Goal: Find specific page/section: Find specific page/section

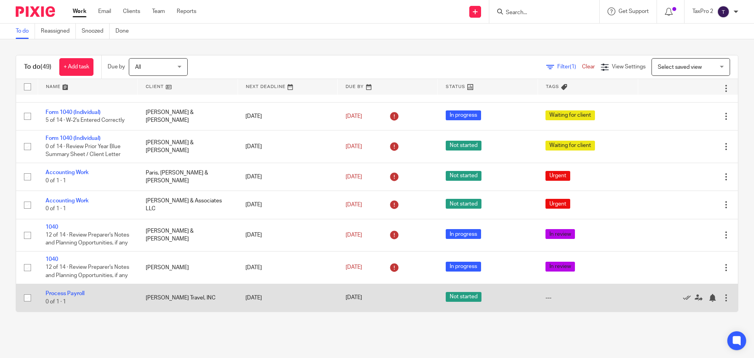
scroll to position [1546, 0]
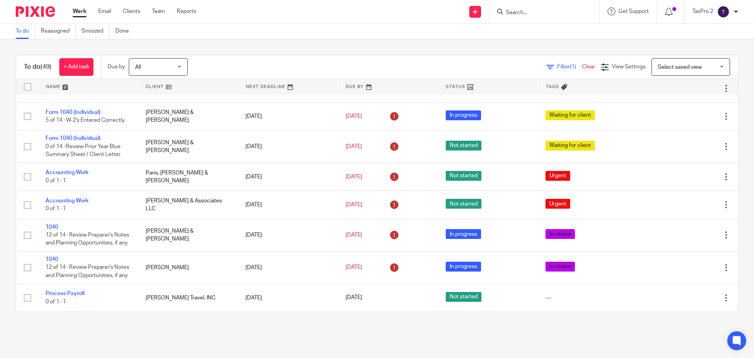
click at [516, 13] on input "Search" at bounding box center [540, 12] width 71 height 7
type input "h"
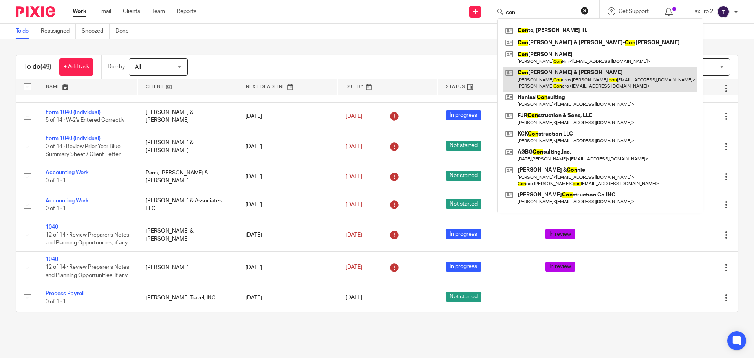
type input "con"
click at [562, 83] on link at bounding box center [601, 79] width 194 height 24
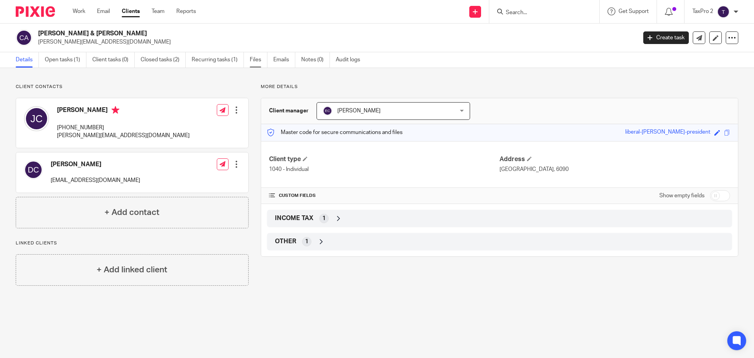
click at [256, 61] on link "Files" at bounding box center [259, 59] width 18 height 15
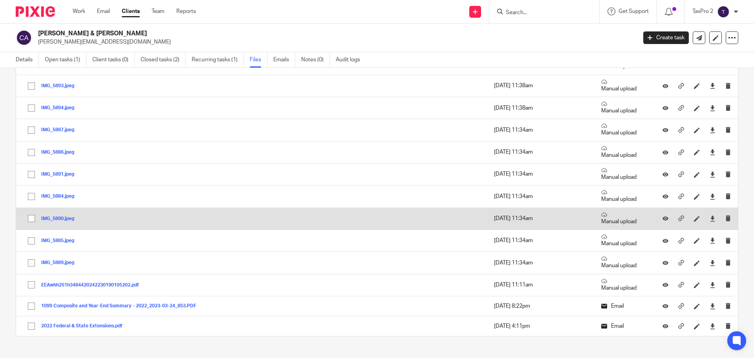
scroll to position [217, 0]
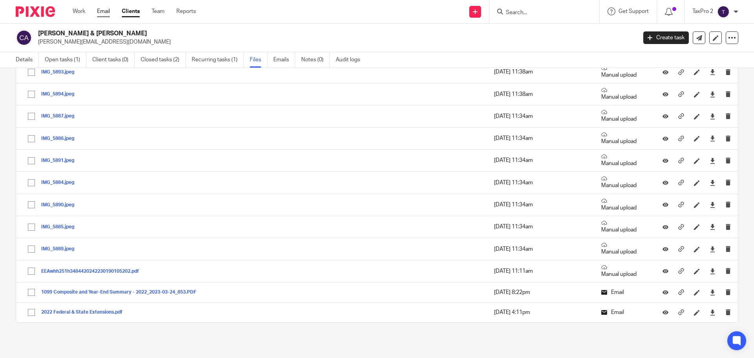
click at [104, 13] on link "Email" at bounding box center [103, 11] width 13 height 8
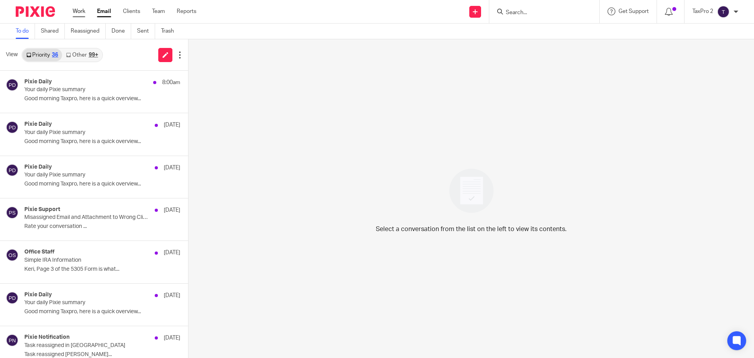
click at [79, 13] on link "Work" at bounding box center [79, 11] width 13 height 8
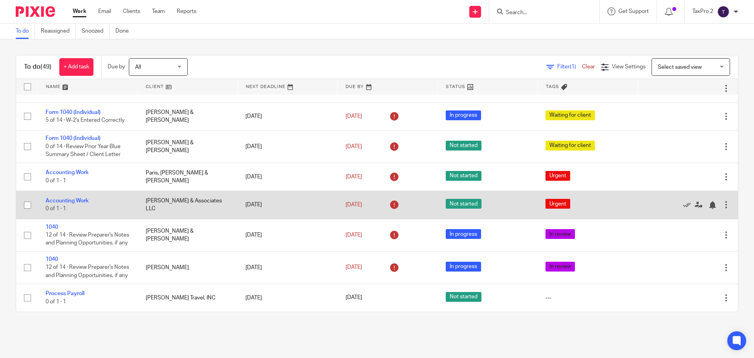
scroll to position [1429, 0]
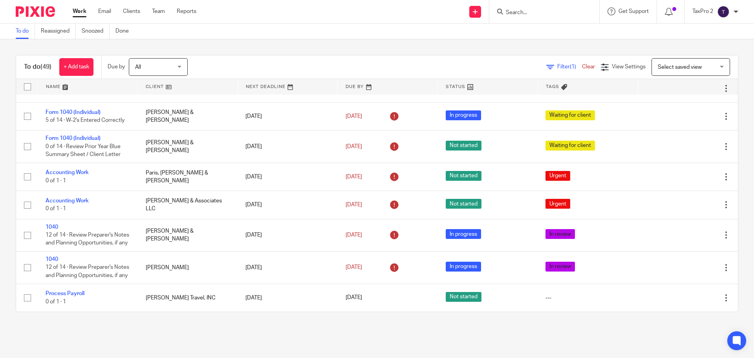
click at [220, 20] on div "Send new email Create task Add client Request signature Get Support Contact via…" at bounding box center [481, 11] width 546 height 23
click at [205, 87] on link at bounding box center [188, 87] width 100 height 16
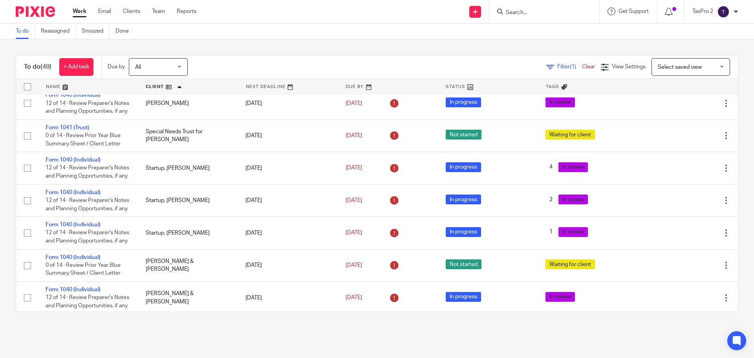
scroll to position [1232, 0]
